Goal: Task Accomplishment & Management: Manage account settings

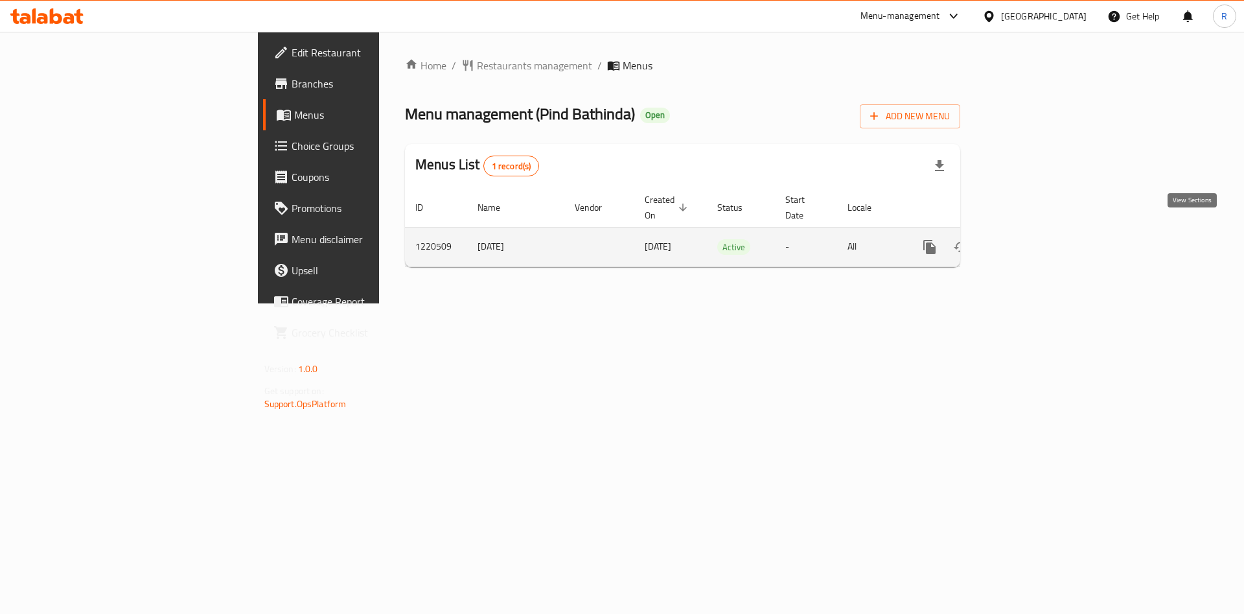
click at [1029, 241] on icon "enhanced table" at bounding box center [1024, 247] width 12 height 12
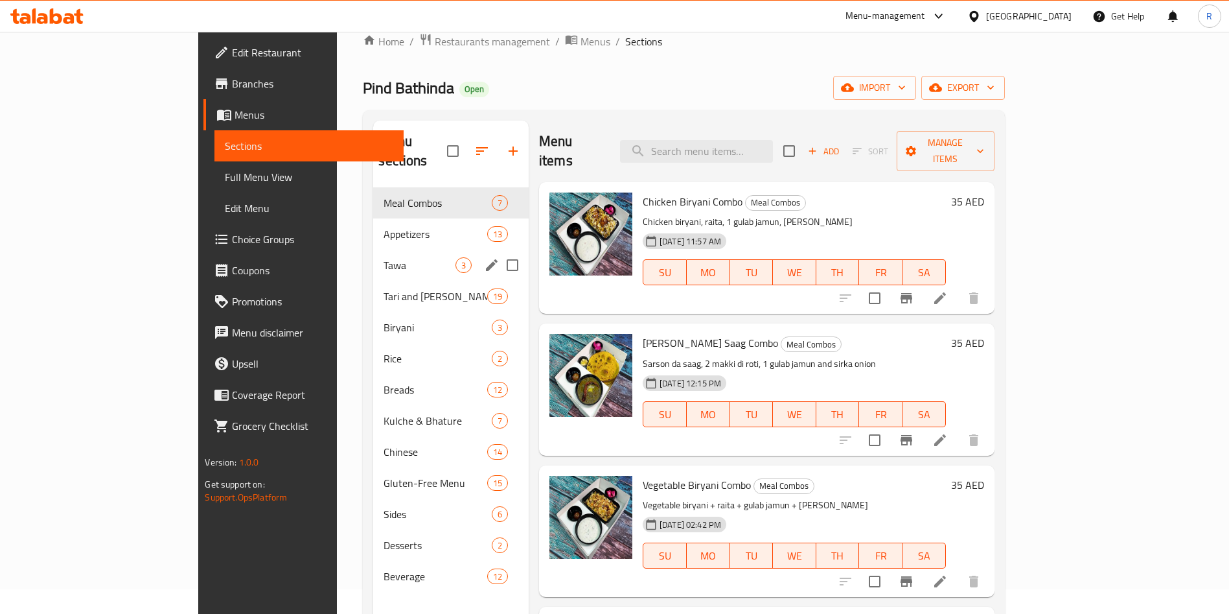
scroll to position [181, 0]
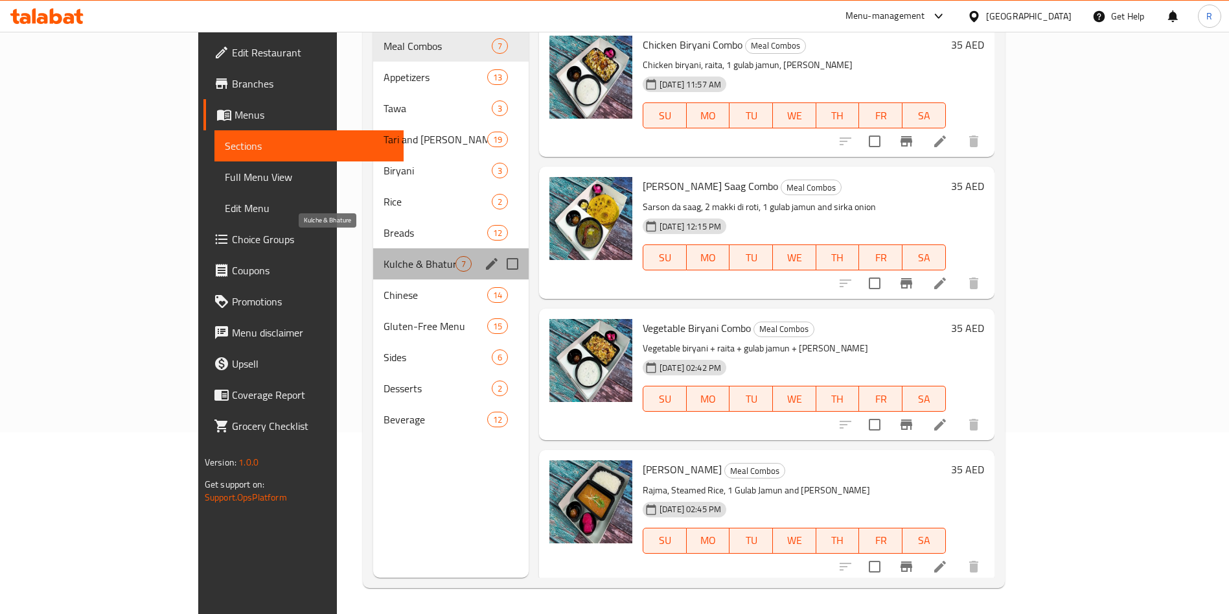
click at [384, 256] on span "Kulche & Bhature" at bounding box center [419, 264] width 71 height 16
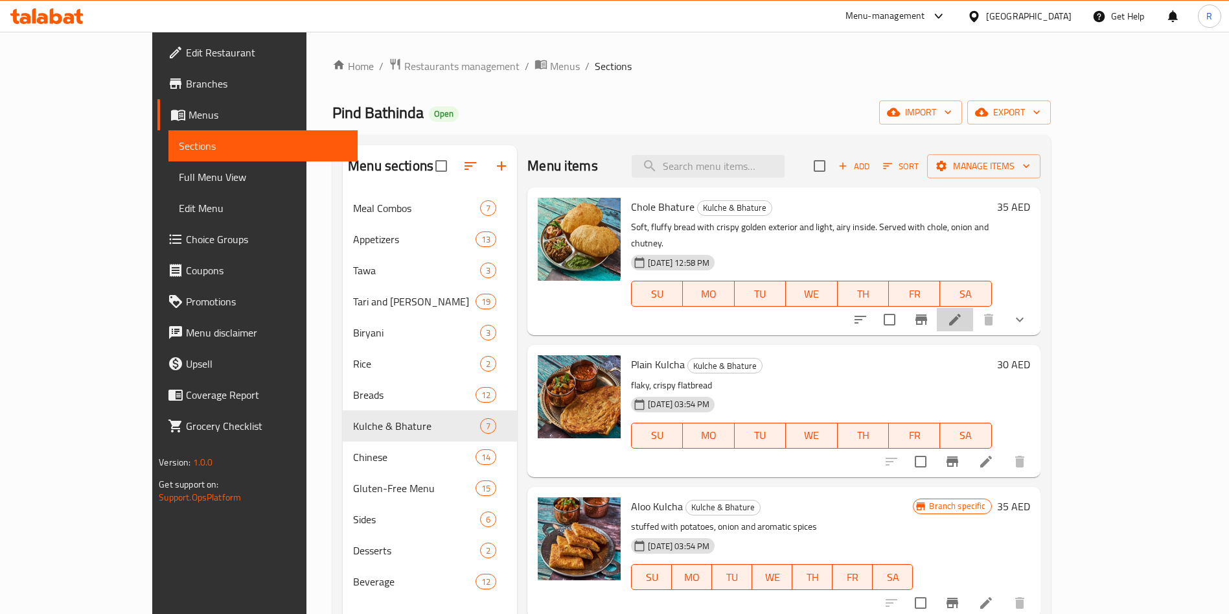
click at [973, 308] on li at bounding box center [955, 319] width 36 height 23
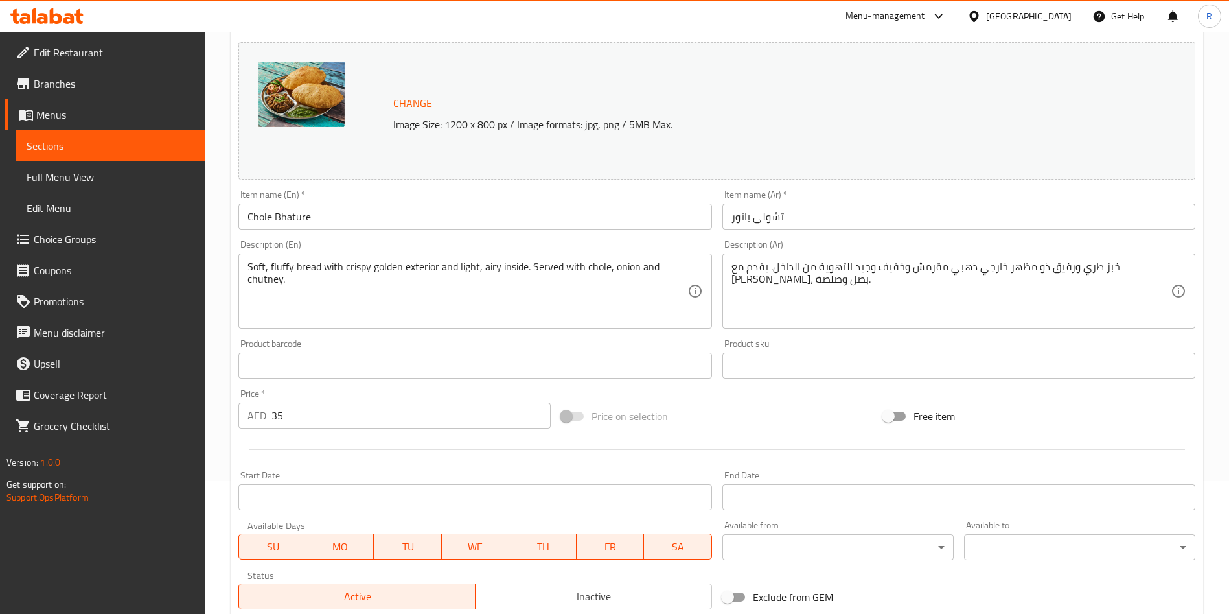
scroll to position [342, 0]
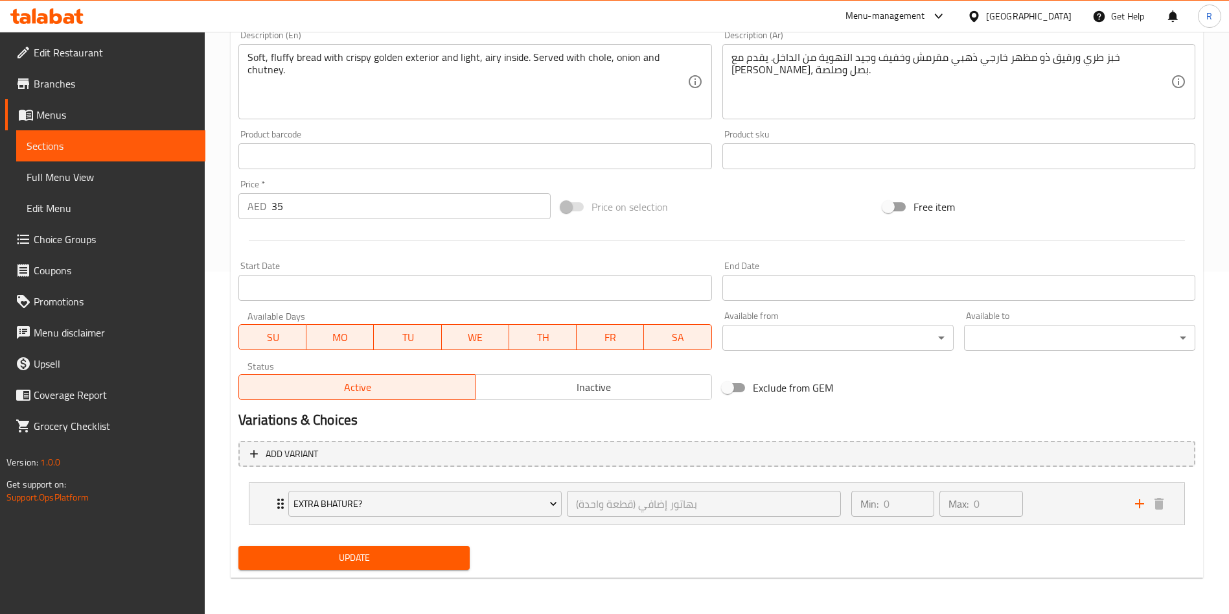
click at [85, 231] on span "Choice Groups" at bounding box center [114, 239] width 161 height 16
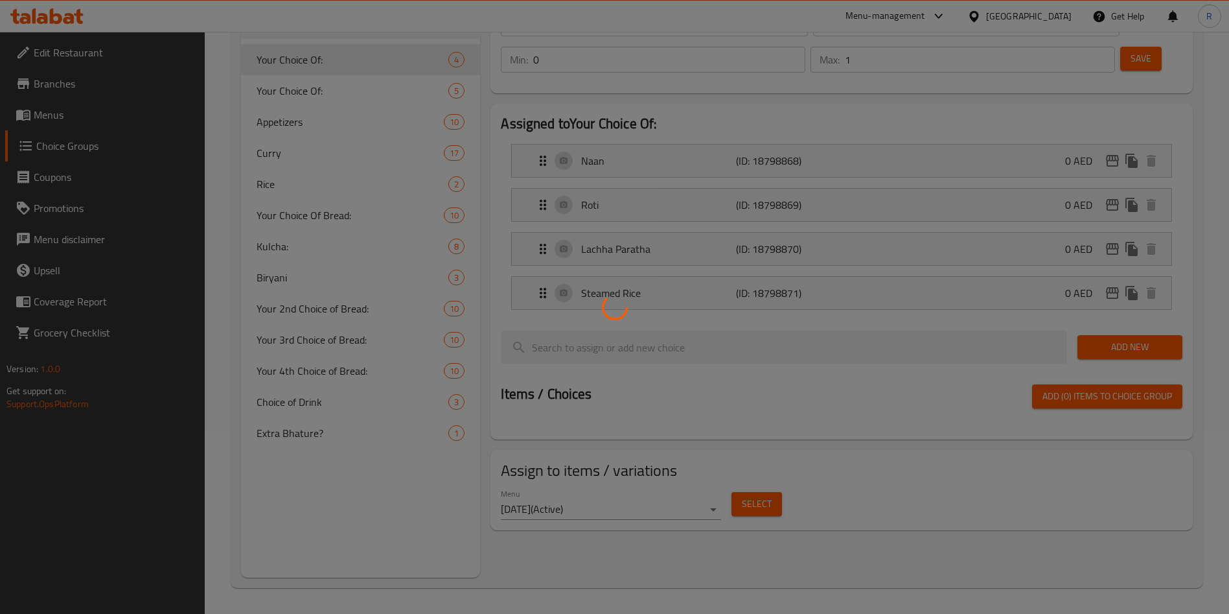
scroll to position [183, 0]
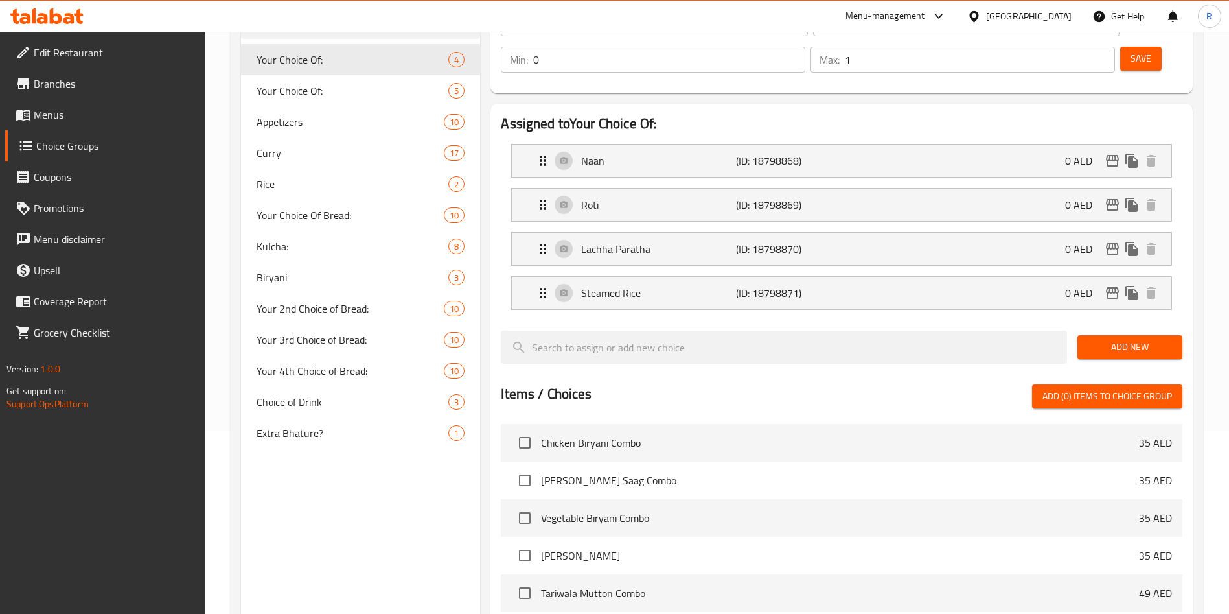
click at [297, 425] on div at bounding box center [614, 307] width 1229 height 614
click at [299, 430] on span "Extra Bhature?" at bounding box center [333, 433] width 153 height 16
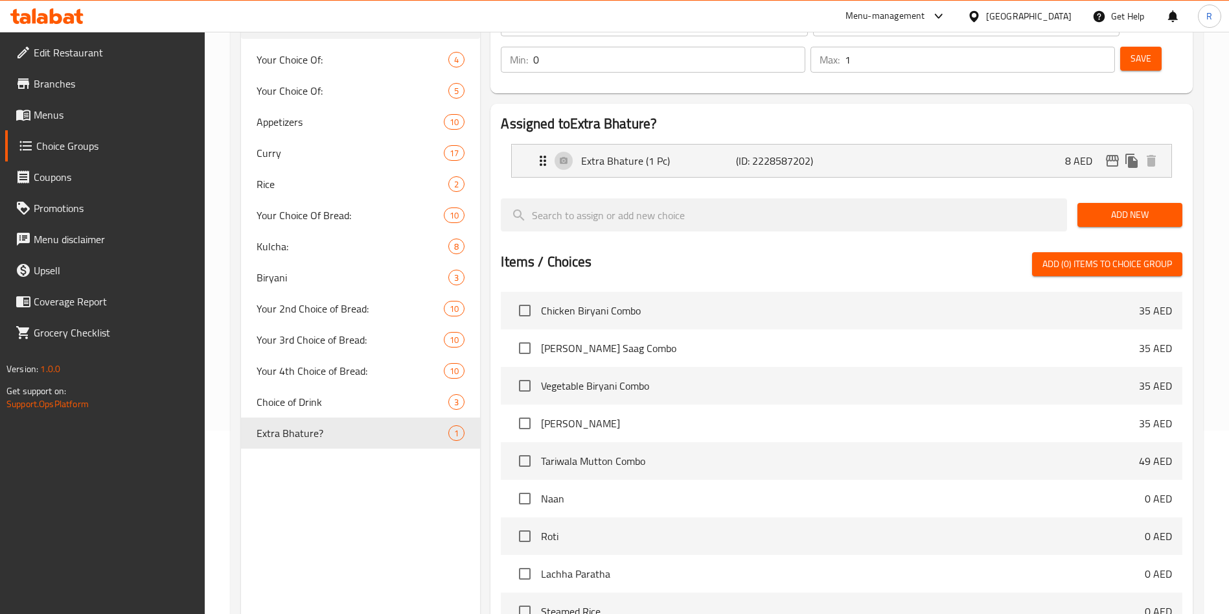
type input "Extra Bhature?"
type input "بهاتور إضافي (قطعة واحدة)"
type input "0"
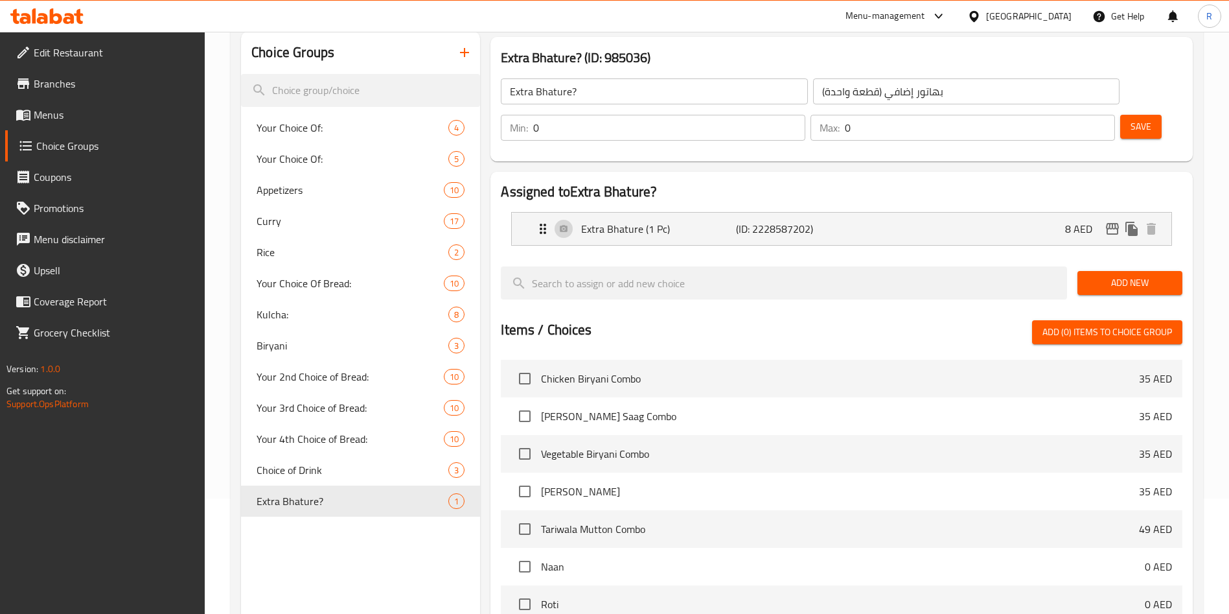
scroll to position [0, 0]
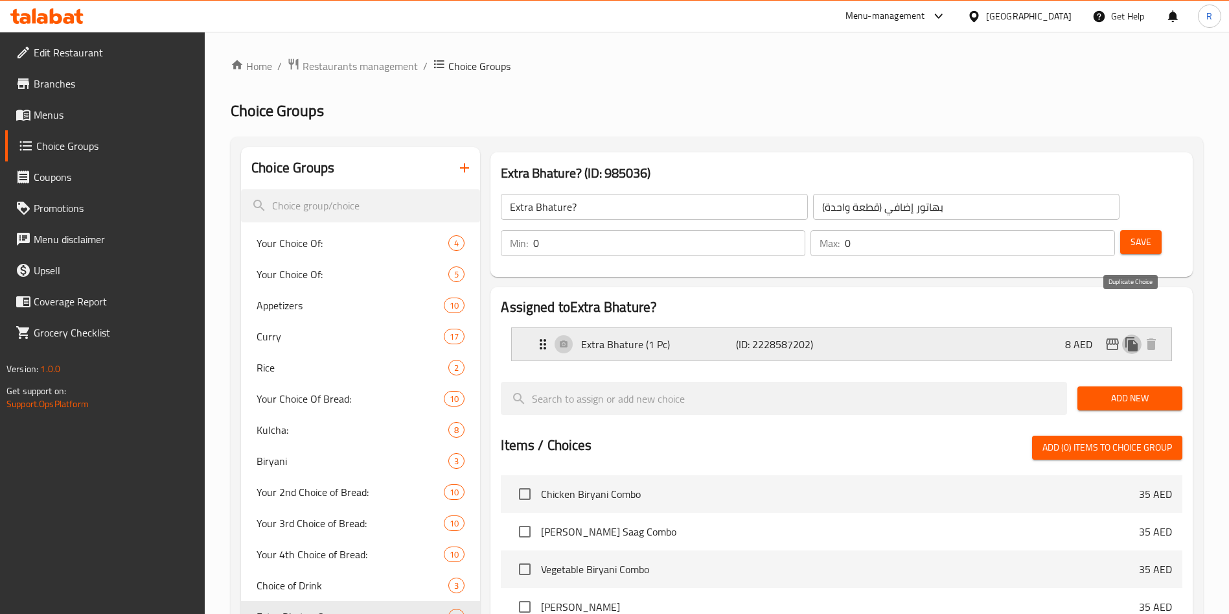
click at [1137, 336] on icon "duplicate" at bounding box center [1132, 344] width 16 height 16
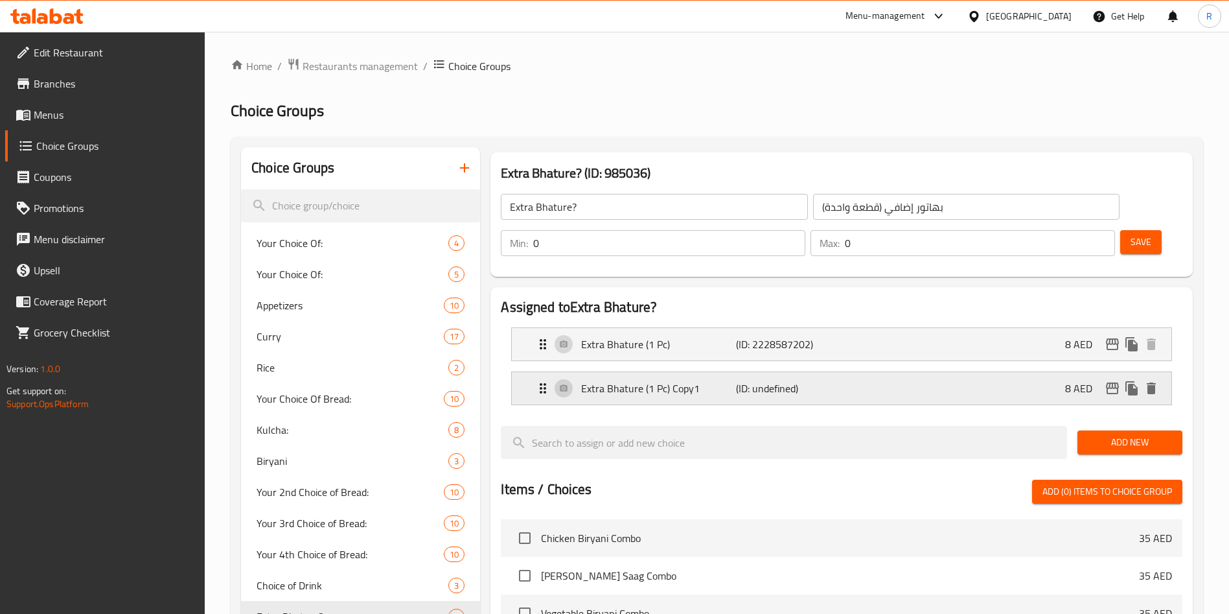
click at [666, 380] on p "Extra Bhature (1 Pc) Copy1" at bounding box center [658, 388] width 154 height 16
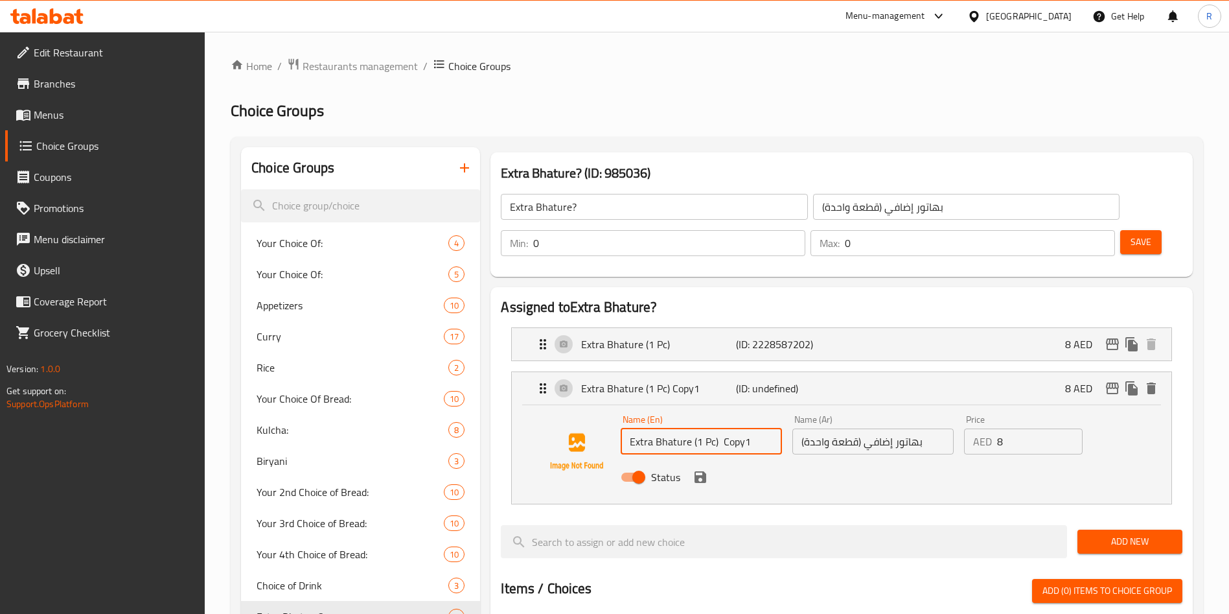
drag, startPoint x: 743, startPoint y: 406, endPoint x: 801, endPoint y: 423, distance: 60.7
click at [801, 423] on div "Name (En) Extra Bhature (1 Pc) Copy1 Name (En) Name (Ar) بهاتور إضافي (قطعة واح…" at bounding box center [873, 452] width 515 height 85
type input "Extra Bhature (2 Pc)"
click at [851, 428] on input "بهاتور إضافي (قطعة واحدة)" at bounding box center [873, 441] width 161 height 26
click at [732, 428] on input "Extra Bhature (2 Pc)" at bounding box center [701, 441] width 161 height 26
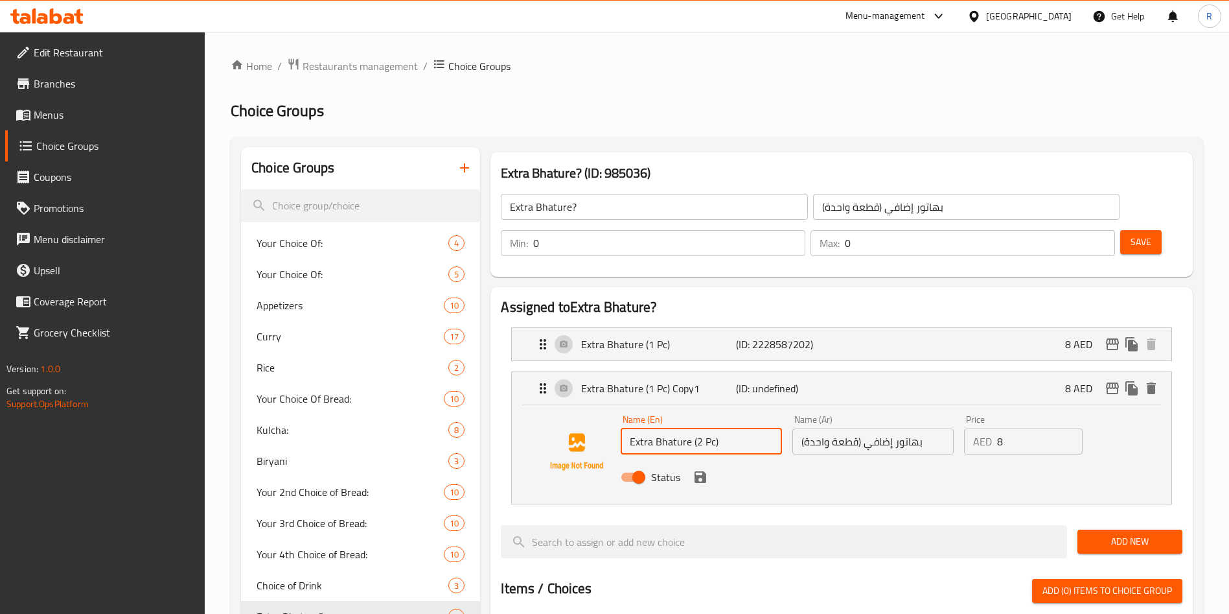
drag, startPoint x: 923, startPoint y: 404, endPoint x: 999, endPoint y: 432, distance: 81.6
click at [924, 428] on input "بهاتور إضافي (قطعة واحدة)" at bounding box center [873, 441] width 161 height 26
paste input "راتا إضافية (قطعتان) Ask ChatGPT"
type input "بوراتا إضافية (قطعتان) Ask ChatGPT"
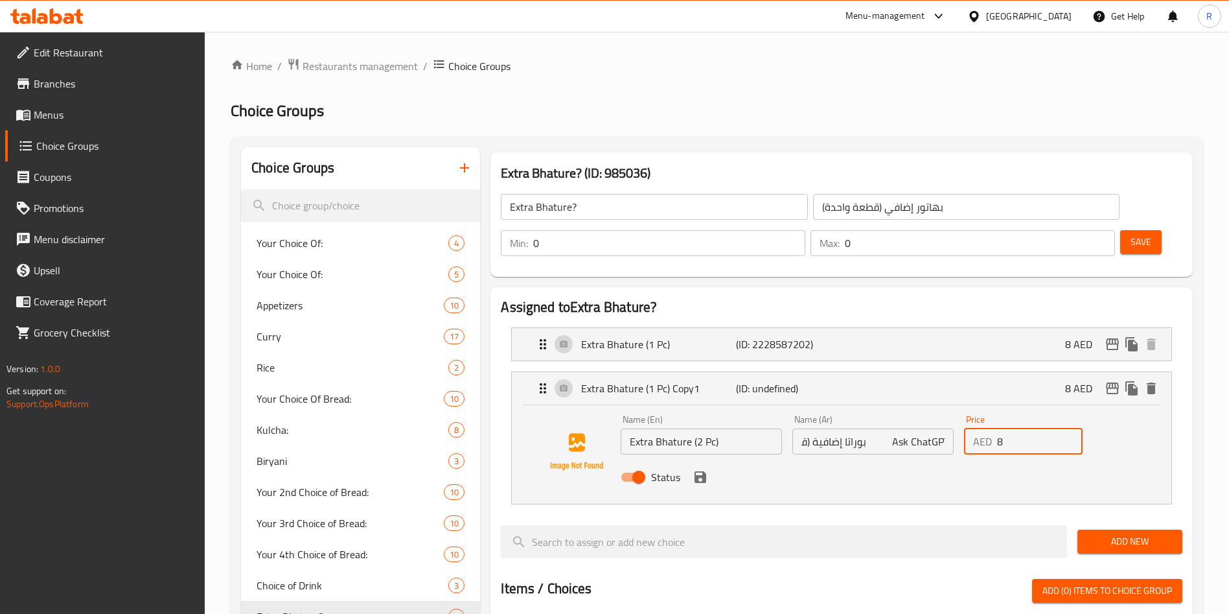
scroll to position [0, 0]
drag, startPoint x: 1030, startPoint y: 407, endPoint x: 921, endPoint y: 395, distance: 110.2
click at [922, 410] on div "Name (En) Extra Bhature (2 Pc) Name (En) Name (Ar) بوراتا إضافية (قطعتان) Ask C…" at bounding box center [873, 452] width 515 height 85
click at [701, 469] on icon "save" at bounding box center [701, 477] width 16 height 16
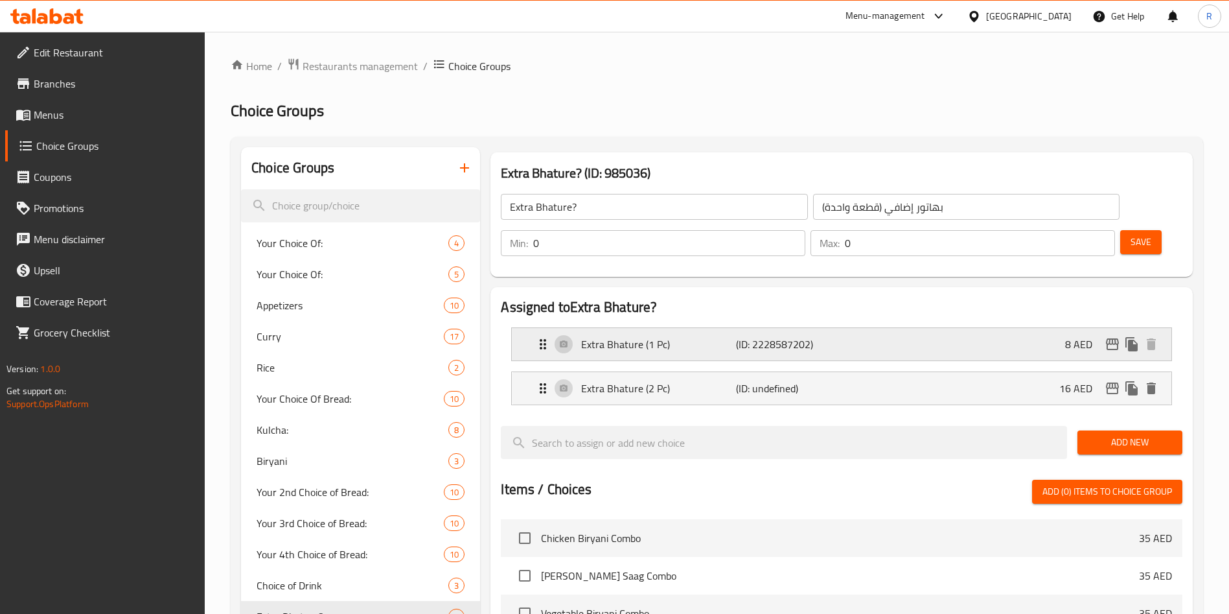
type input "16"
click at [1121, 230] on button "Save" at bounding box center [1141, 242] width 41 height 24
